Goal: Task Accomplishment & Management: Complete application form

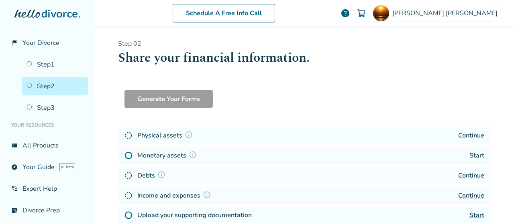
click at [468, 135] on link "Continue" at bounding box center [471, 135] width 26 height 9
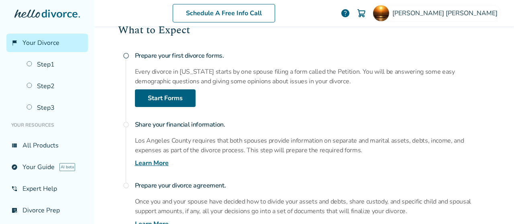
scroll to position [154, 0]
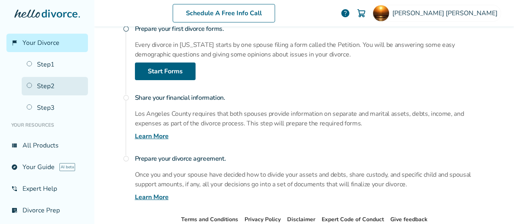
click at [51, 87] on link "Step 2" at bounding box center [55, 86] width 66 height 18
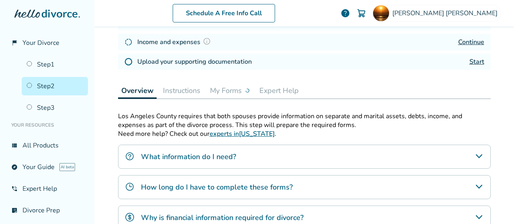
scroll to position [39, 0]
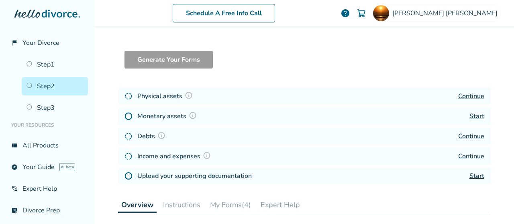
click at [473, 115] on link "Start" at bounding box center [476, 116] width 15 height 9
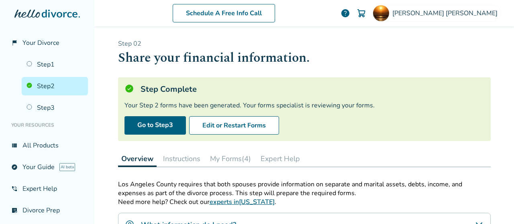
click at [48, 87] on link "Step 2" at bounding box center [55, 86] width 66 height 18
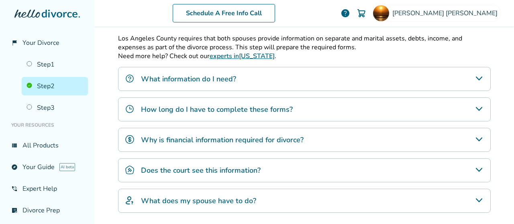
scroll to position [148, 0]
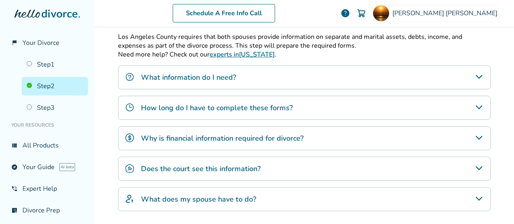
click at [43, 86] on link "Step 2" at bounding box center [55, 86] width 66 height 18
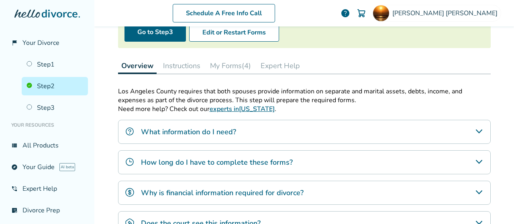
scroll to position [0, 0]
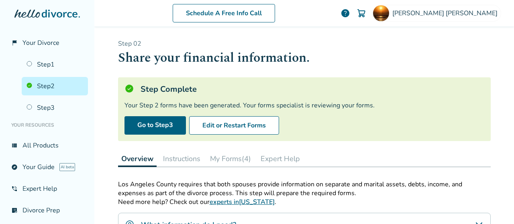
click at [47, 87] on link "Step 2" at bounding box center [55, 86] width 66 height 18
click at [242, 154] on button "My Forms (4)" at bounding box center [230, 159] width 47 height 16
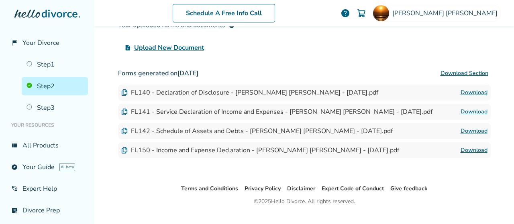
scroll to position [191, 0]
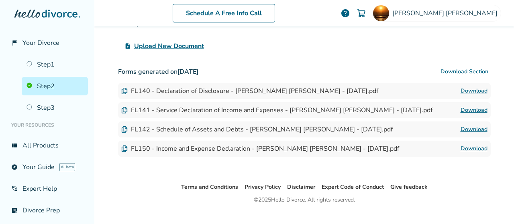
click at [47, 87] on link "Step 2" at bounding box center [55, 86] width 66 height 18
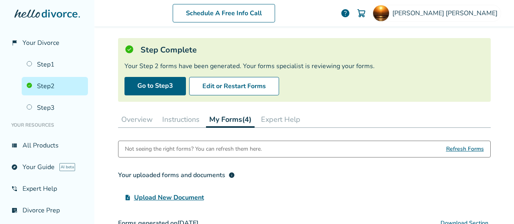
click at [136, 117] on button "Overview" at bounding box center [137, 120] width 38 height 16
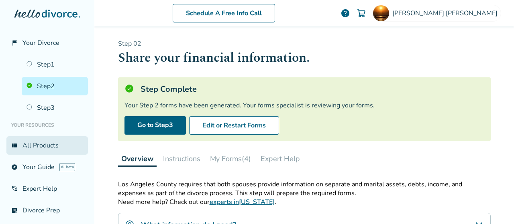
click at [44, 143] on link "view_list All Products" at bounding box center [46, 145] width 81 height 18
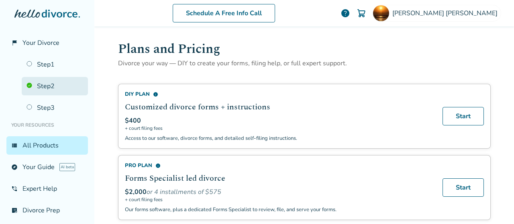
click at [41, 87] on link "Step 2" at bounding box center [55, 86] width 66 height 18
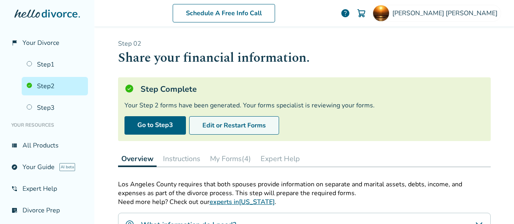
click at [257, 128] on button "Edit or Restart Forms" at bounding box center [234, 125] width 90 height 18
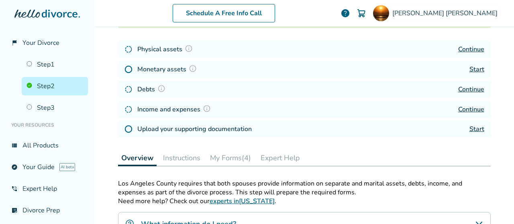
scroll to position [114, 0]
click at [466, 108] on link "Continue" at bounding box center [471, 108] width 26 height 9
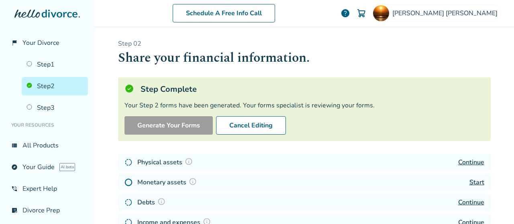
click at [350, 9] on span "help" at bounding box center [345, 13] width 10 height 10
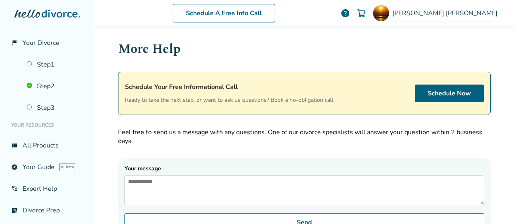
click at [350, 14] on span "help" at bounding box center [345, 13] width 10 height 10
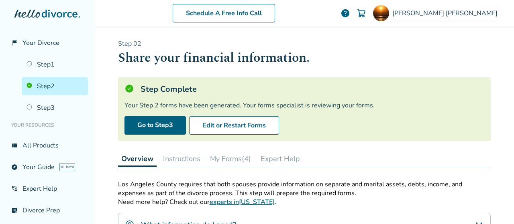
click at [45, 87] on link "Step 2" at bounding box center [55, 86] width 66 height 18
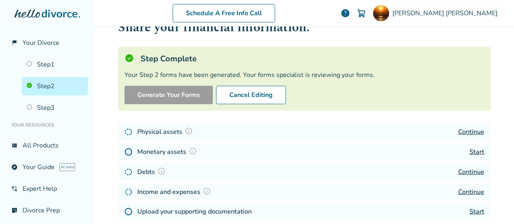
scroll to position [38, 0]
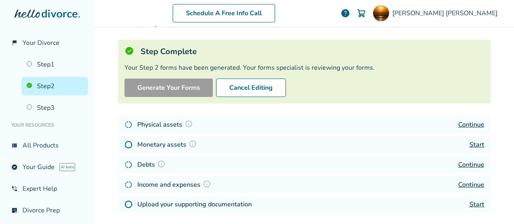
click at [465, 185] on link "Continue" at bounding box center [471, 185] width 26 height 9
